Goal: Find specific page/section: Find specific page/section

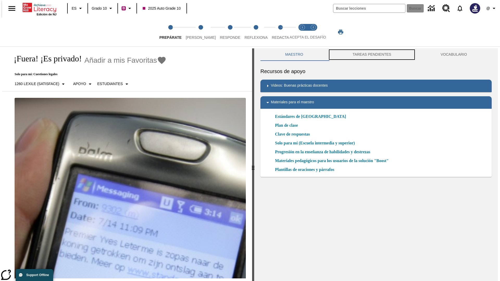
click at [372, 55] on button "TAREAS PENDIENTES" at bounding box center [372, 54] width 88 height 12
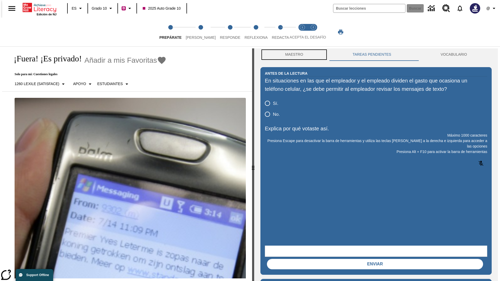
scroll to position [0, 0]
click at [293, 55] on button "Maestro" at bounding box center [293, 54] width 67 height 12
